Goal: Information Seeking & Learning: Learn about a topic

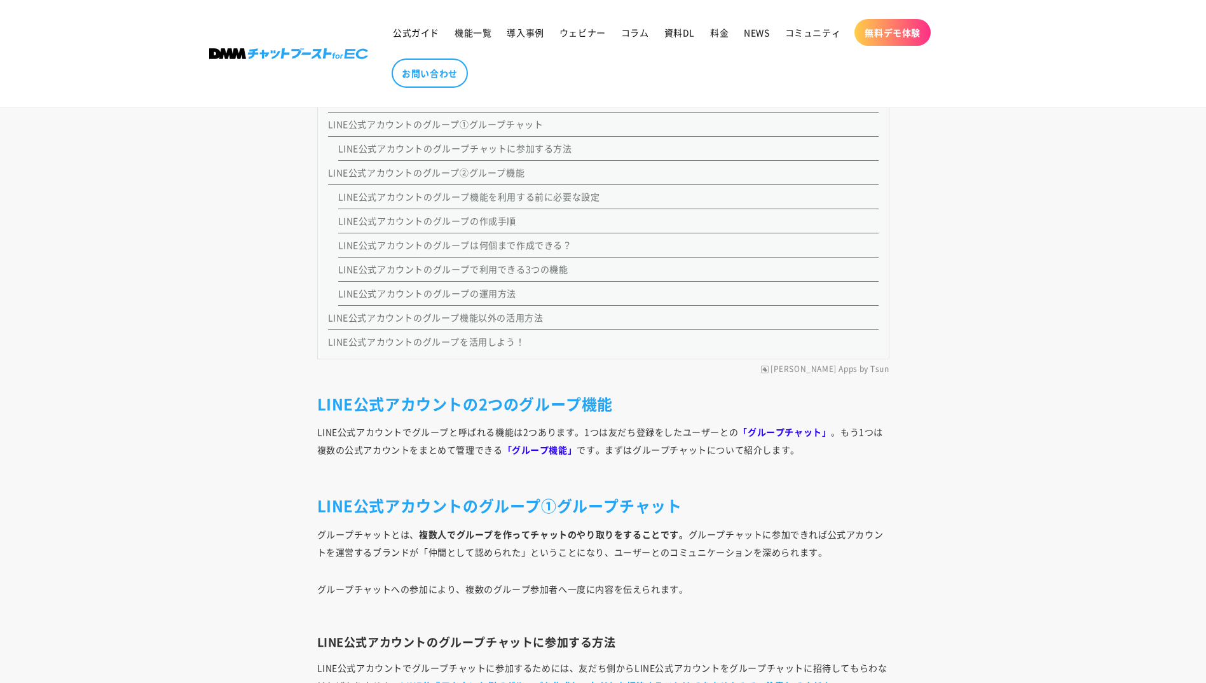
scroll to position [1757, 0]
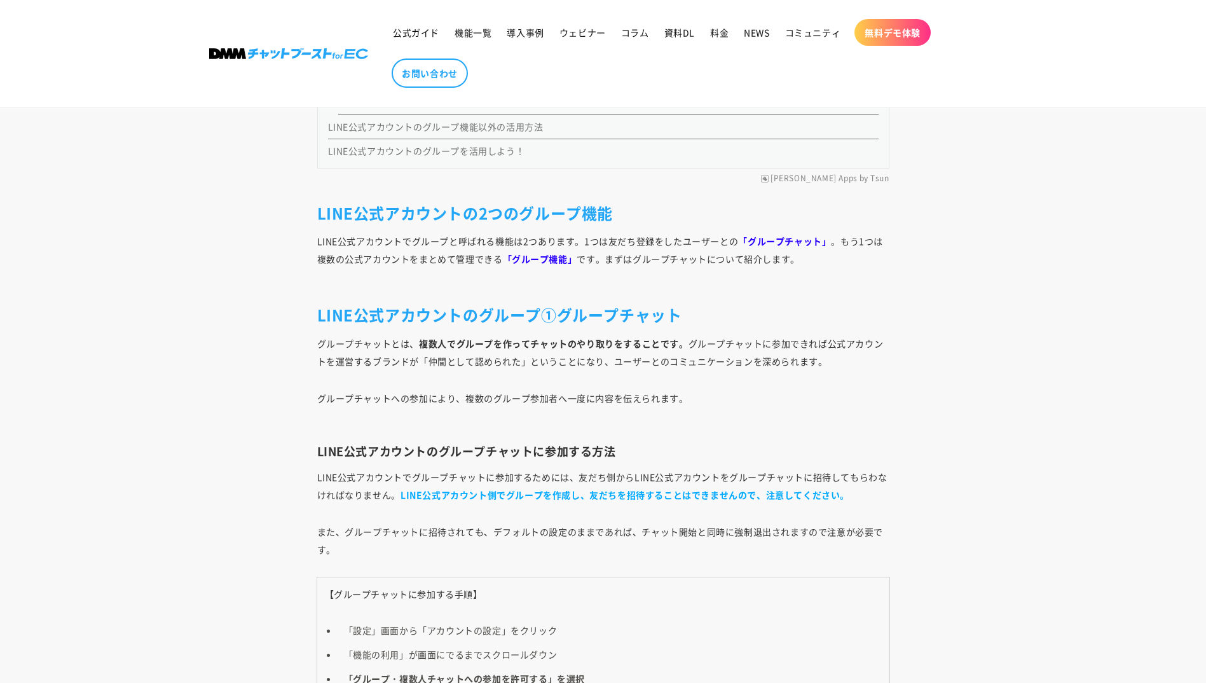
click at [640, 260] on p "LINE公式アカウントでグループと呼ばれる機能は2つあります。1つは友だち登録をしたユーザーとの 「グループチャット」 。もう1つは複数の公式アカウントをまと…" at bounding box center [603, 258] width 572 height 53
click at [853, 238] on p "LINE公式アカウントでグループと呼ばれる機能は2つあります。1つは友だち登録をしたユーザーとの 「グループチャット」 。もう1つは複数の公式アカウントをまと…" at bounding box center [603, 258] width 572 height 53
click at [363, 259] on p "LINE公式アカウントでグループと呼ばれる機能は2つあります。1つは友だち登録をしたユーザーとの 「グループチャット」 。もう1つは複数の公式アカウントをまと…" at bounding box center [603, 258] width 572 height 53
click at [427, 258] on p "LINE公式アカウントでグループと呼ばれる機能は2つあります。1つは友だち登録をしたユーザーとの 「グループチャット」 。もう1つは複数の公式アカウントをまと…" at bounding box center [603, 258] width 572 height 53
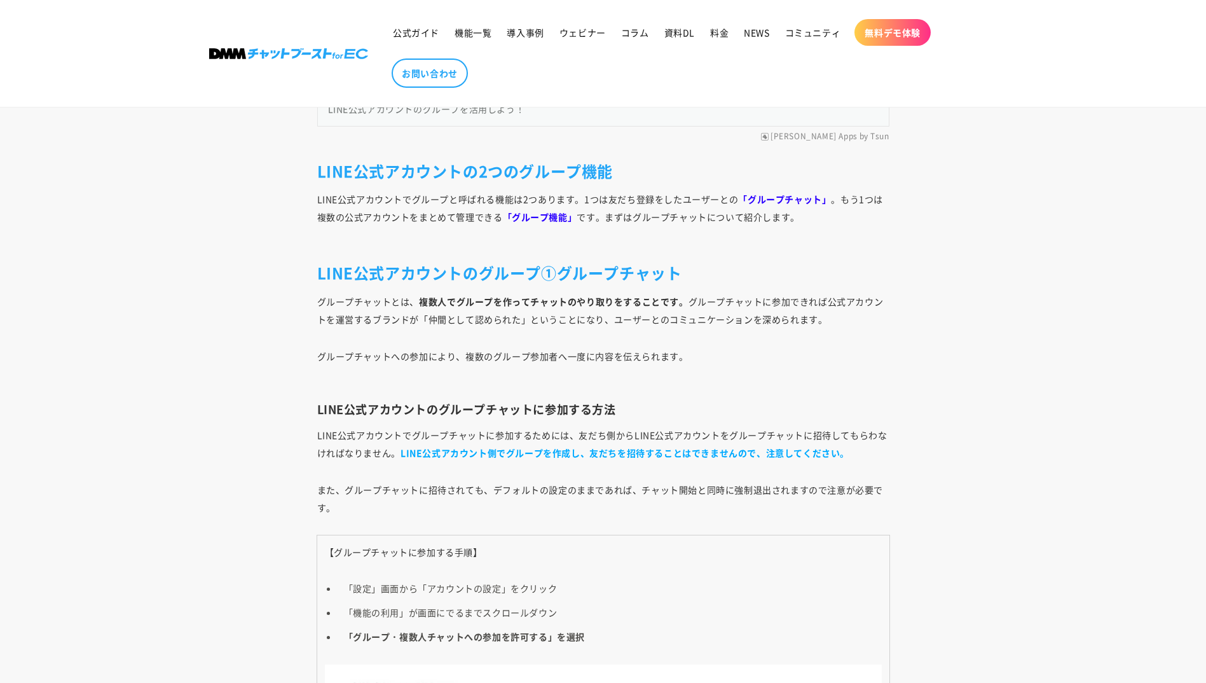
scroll to position [1820, 0]
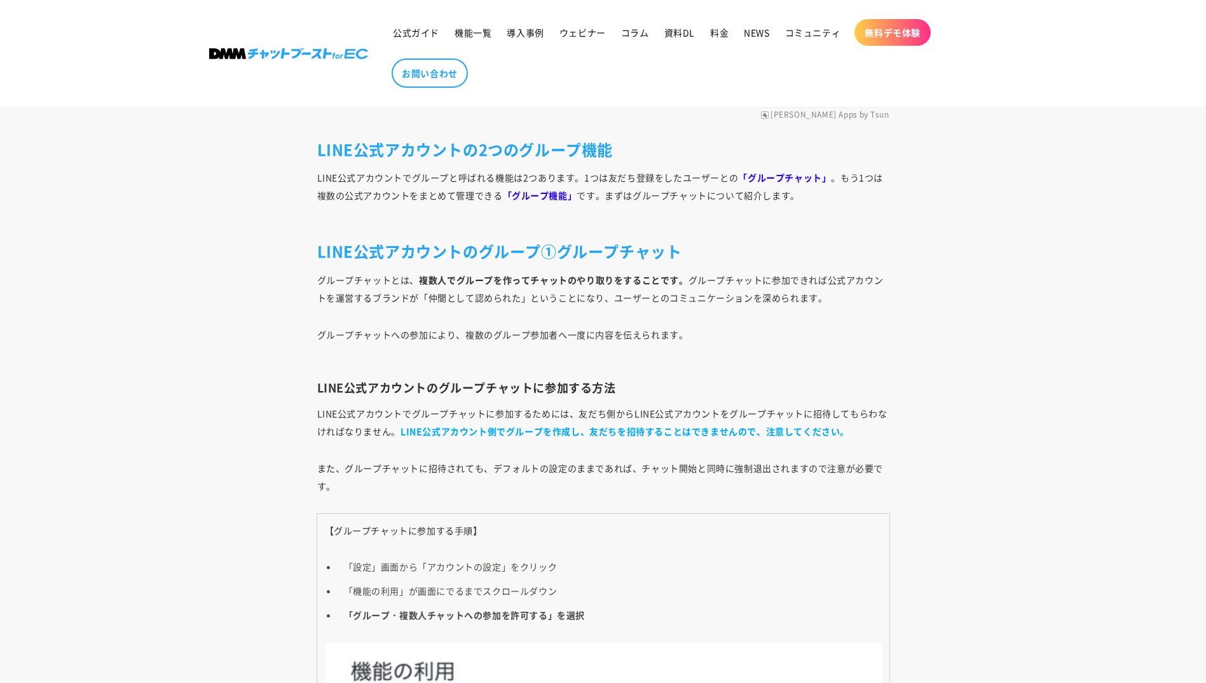
click at [455, 282] on strong "複数人でグループを作ってチャットのやり取りをすることです。" at bounding box center [553, 279] width 269 height 13
click at [594, 279] on strong "複数人でグループを作ってチャットのやり取りをすることです。" at bounding box center [553, 279] width 269 height 13
click at [530, 300] on p "グループチャットとは、 複数人でグループを作ってチャットのやり取りをすることです。 グループチャットに参加できれば公式アカウントを運営するブランドが「仲間とし…" at bounding box center [603, 289] width 572 height 36
click at [518, 347] on p "グループチャットへの参加により、複数のグループ参加者へ一度に内容を伝えられます。" at bounding box center [603, 344] width 572 height 36
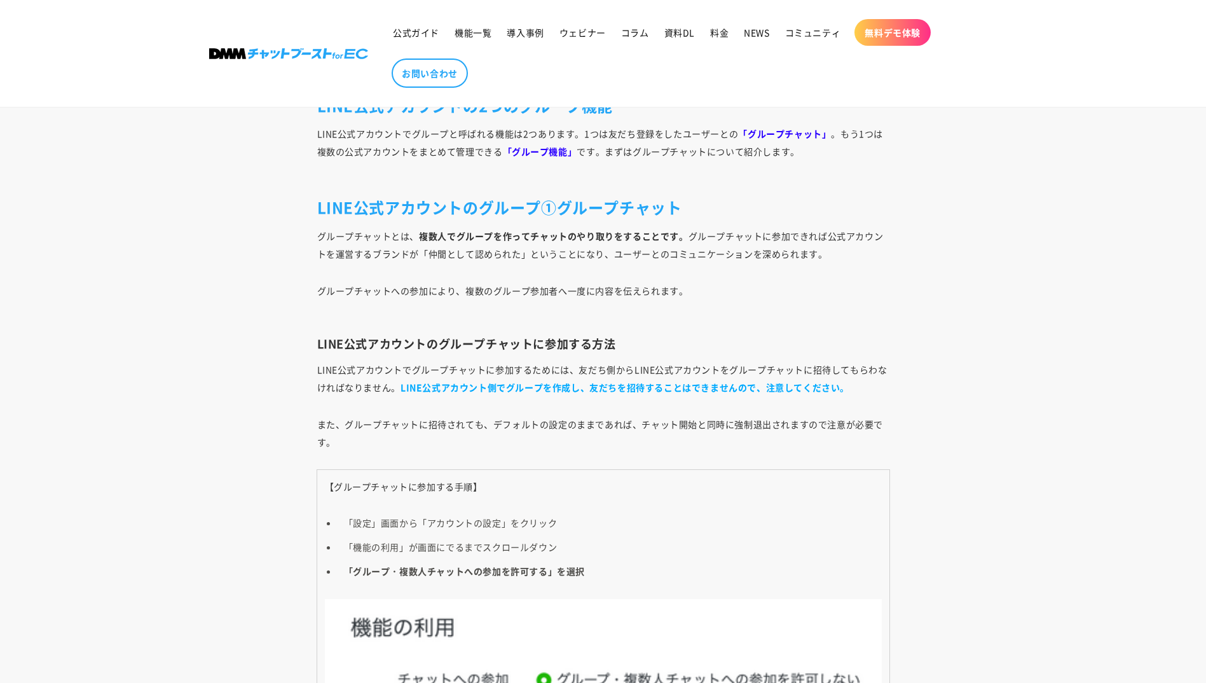
scroll to position [1884, 0]
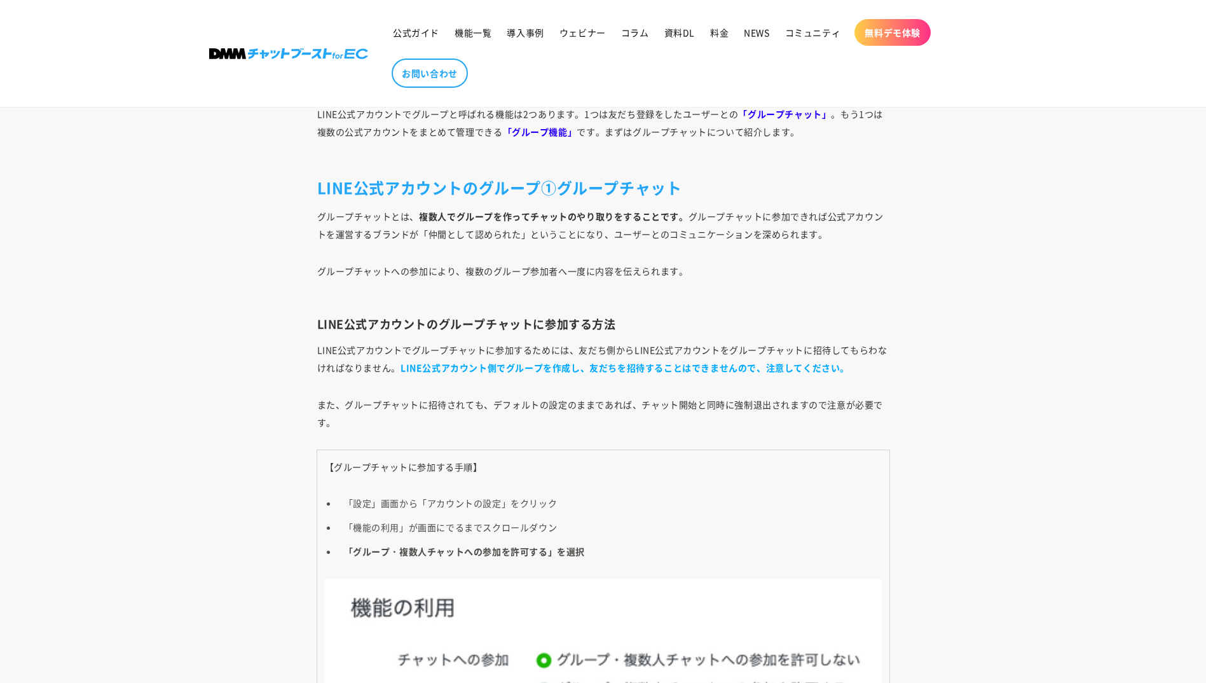
click at [514, 350] on p "LINE公式アカウントでグループチャットに参加するためには、友だち側からLINE公式アカウントをグループチャットに招待してもらわなければなりません。 LINE…" at bounding box center [603, 359] width 572 height 36
click at [612, 351] on p "LINE公式アカウントでグループチャットに参加するためには、友だち側からLINE公式アカウントをグループチャットに招待してもらわなければなりません。 LINE…" at bounding box center [603, 359] width 572 height 36
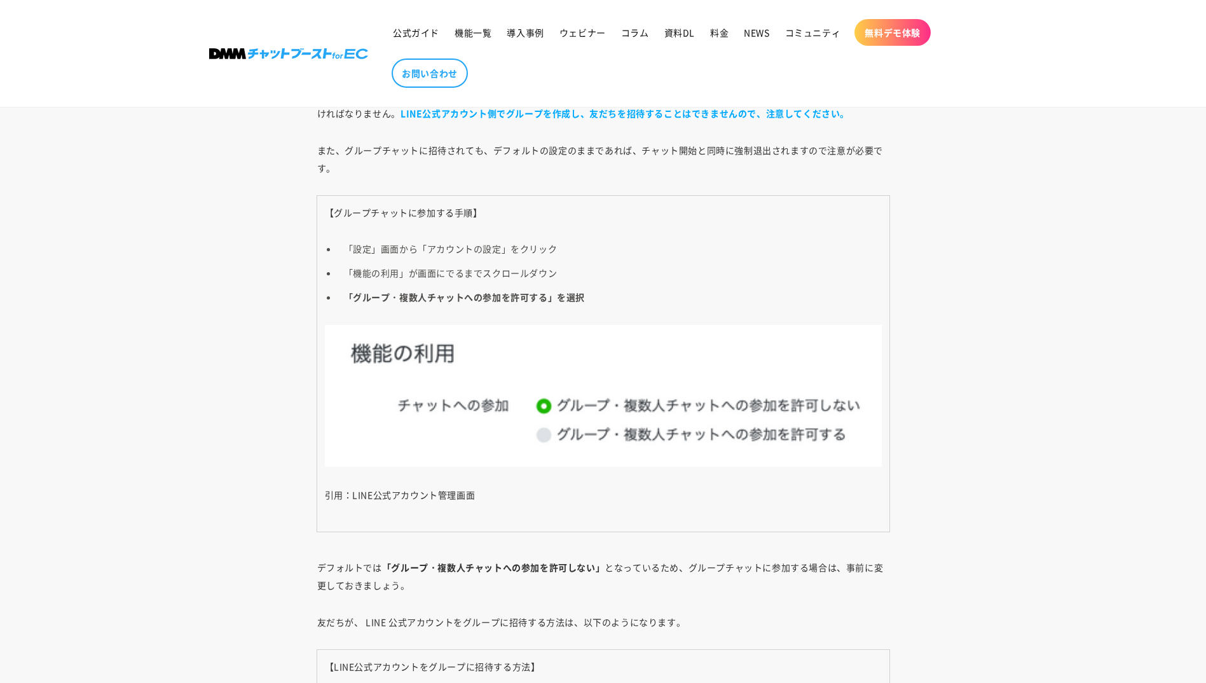
scroll to position [1757, 0]
